Goal: Task Accomplishment & Management: Manage account settings

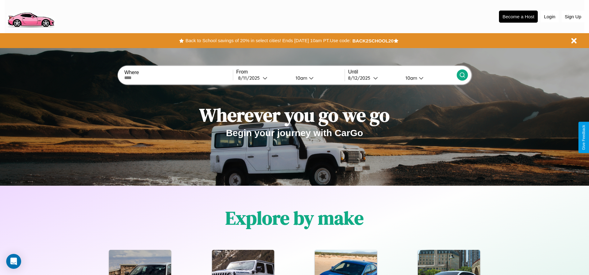
scroll to position [891, 0]
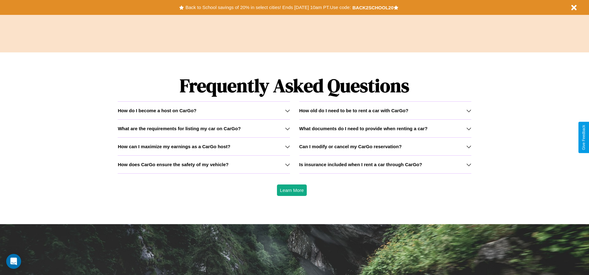
click at [385, 165] on h3 "Is insurance included when I rent a car through CarGo?" at bounding box center [360, 164] width 123 height 5
click at [204, 129] on h3 "What are the requirements for listing my car on CarGo?" at bounding box center [179, 128] width 123 height 5
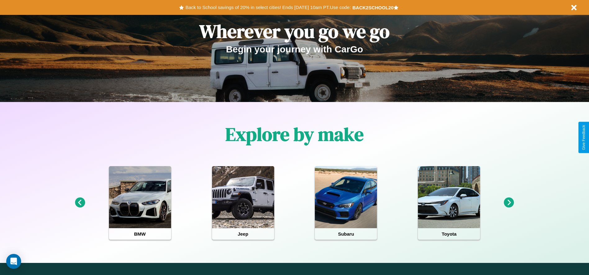
scroll to position [0, 0]
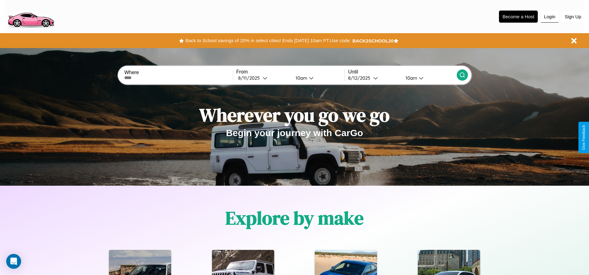
click at [549, 16] on button "Login" at bounding box center [550, 17] width 18 height 12
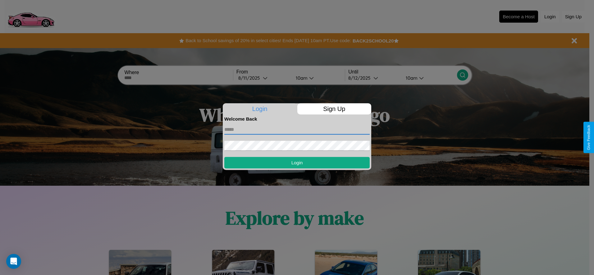
click at [297, 129] on input "text" at bounding box center [296, 130] width 145 height 10
type input "**********"
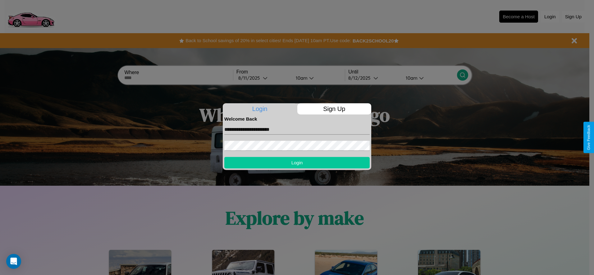
click at [297, 163] on button "Login" at bounding box center [296, 162] width 145 height 11
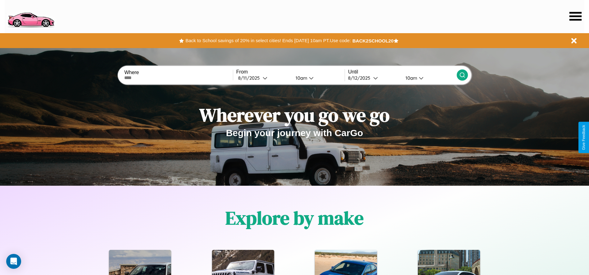
click at [575, 16] on icon at bounding box center [575, 16] width 12 height 9
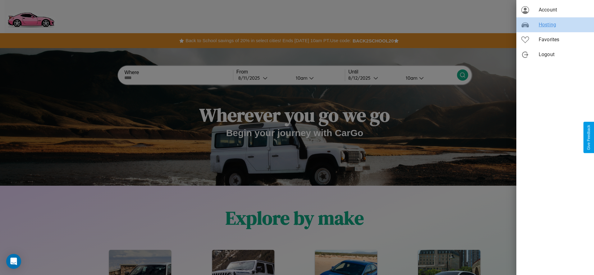
click at [555, 25] on span "Hosting" at bounding box center [563, 24] width 50 height 7
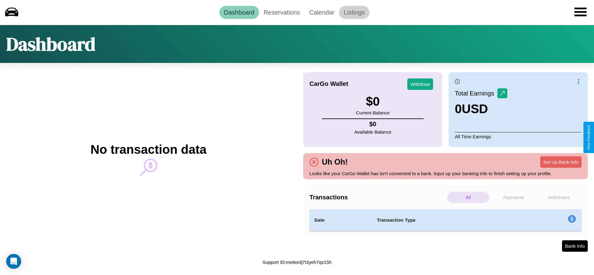
click at [354, 12] on link "Listings" at bounding box center [354, 12] width 30 height 13
